Goal: Task Accomplishment & Management: Manage account settings

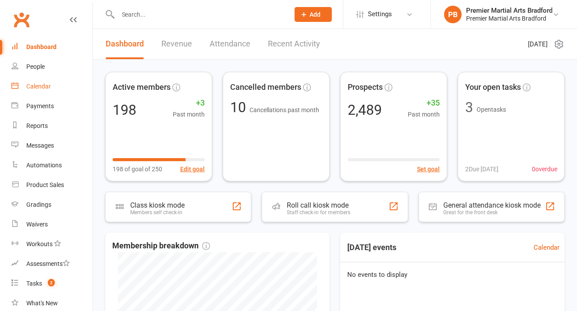
click at [28, 88] on div "Calendar" at bounding box center [38, 86] width 25 height 7
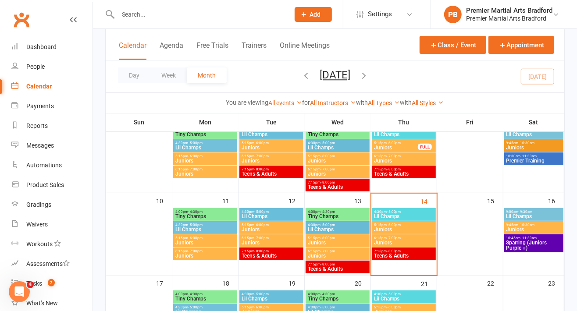
scroll to position [169, 0]
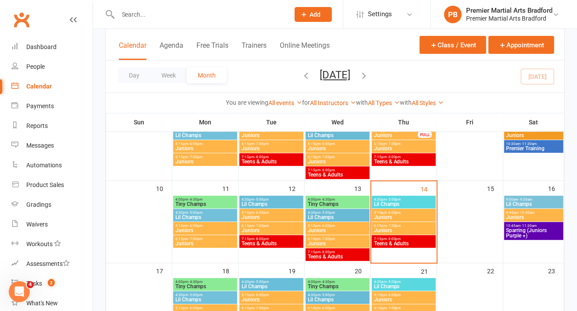
click at [413, 240] on span "7:15pm - 8:00pm" at bounding box center [404, 239] width 60 height 4
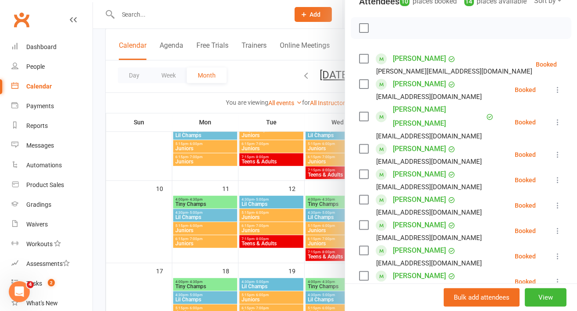
scroll to position [113, 0]
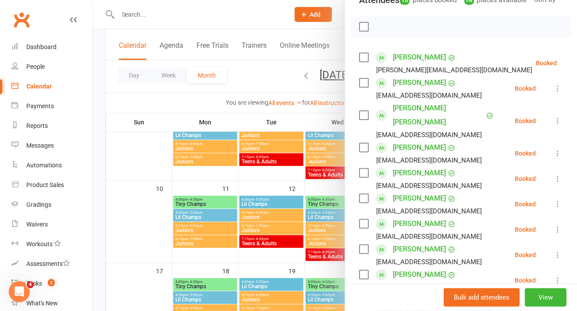
click at [362, 62] on label at bounding box center [363, 57] width 9 height 9
click at [359, 87] on label at bounding box center [363, 82] width 9 height 9
click at [359, 120] on label at bounding box center [363, 115] width 9 height 9
click at [359, 143] on label at bounding box center [363, 147] width 9 height 9
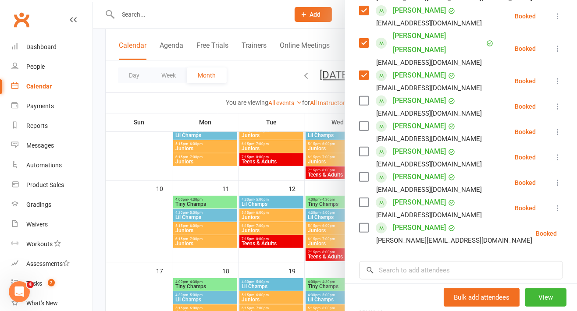
scroll to position [187, 0]
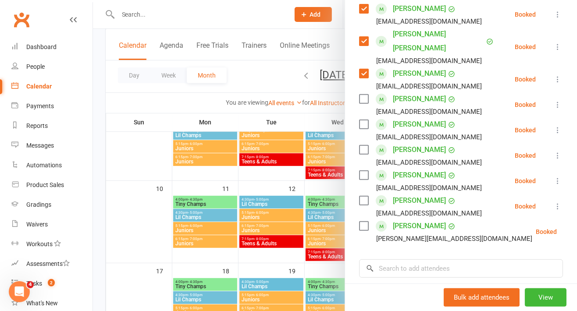
click at [363, 146] on label at bounding box center [363, 150] width 9 height 9
click at [359, 171] on label at bounding box center [363, 175] width 9 height 9
click at [359, 197] on label at bounding box center [363, 200] width 9 height 9
click at [359, 226] on label at bounding box center [363, 226] width 9 height 9
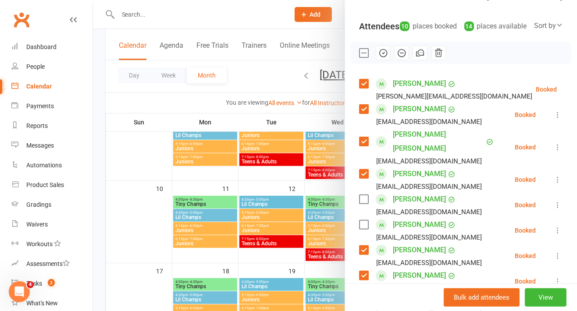
scroll to position [0, 0]
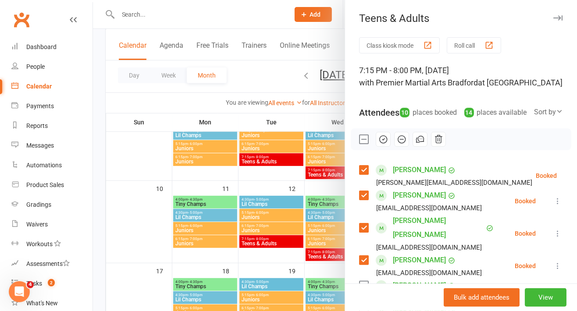
click at [379, 144] on icon "button" at bounding box center [383, 140] width 10 height 10
click at [552, 18] on button "button" at bounding box center [557, 18] width 11 height 11
